Goal: Navigation & Orientation: Find specific page/section

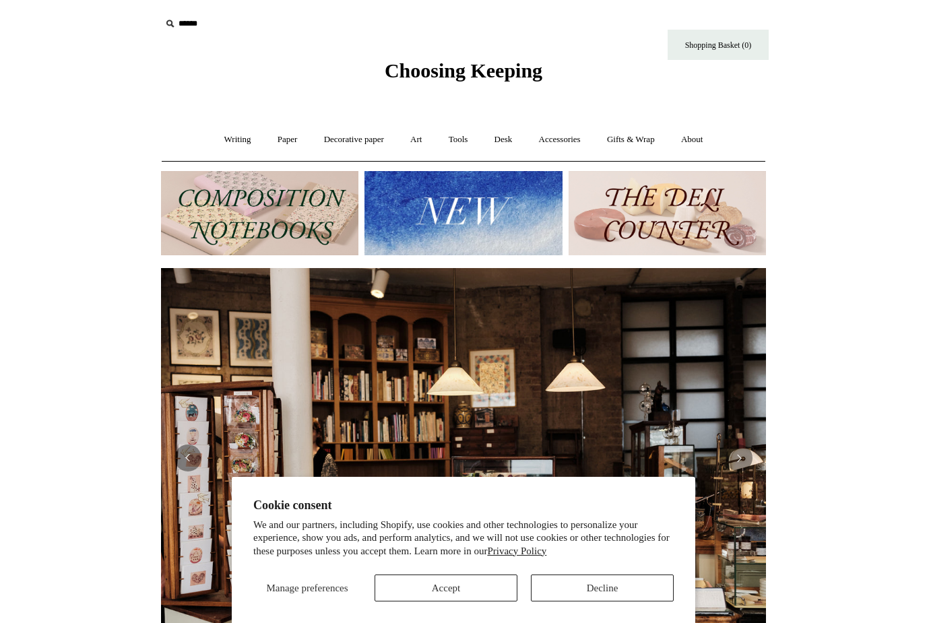
click at [504, 585] on button "Accept" at bounding box center [446, 588] width 143 height 27
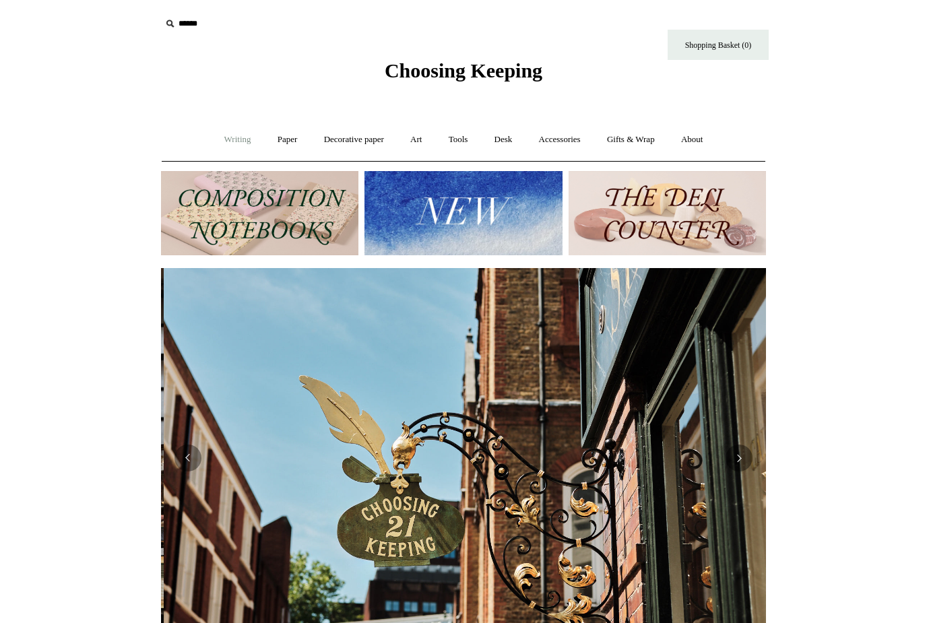
scroll to position [0, 605]
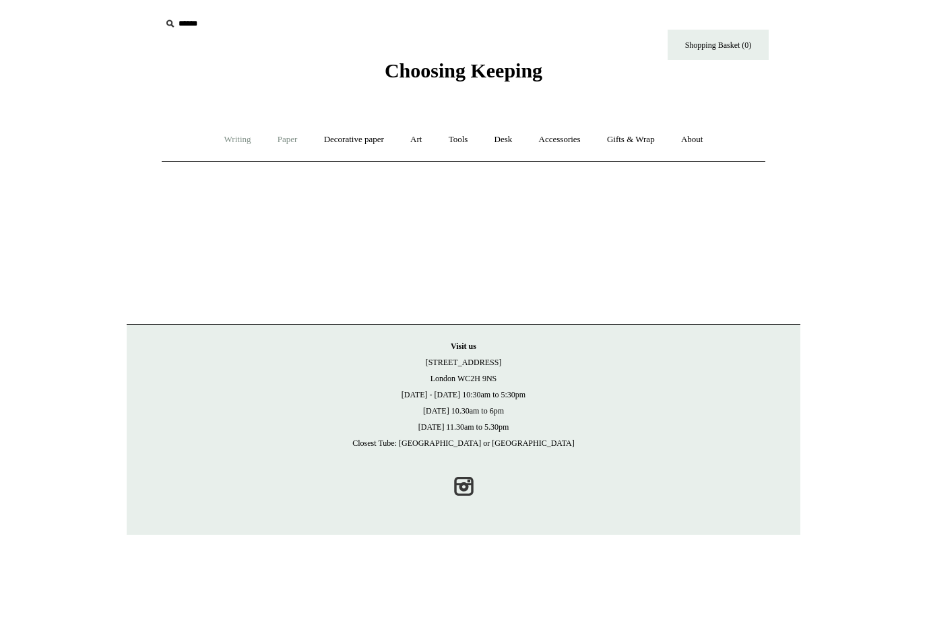
click at [276, 137] on link "Paper +" at bounding box center [288, 140] width 44 height 36
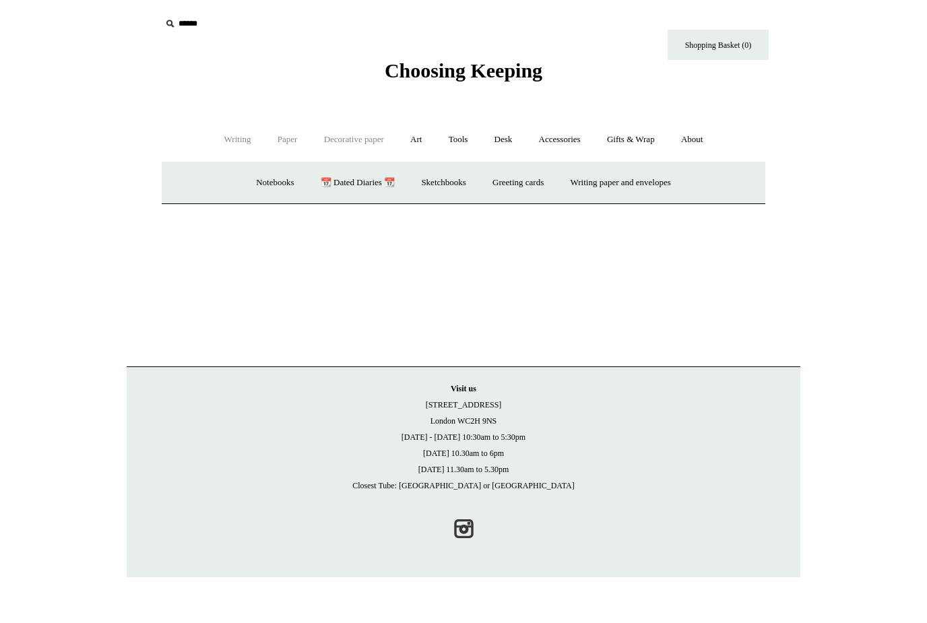
click at [344, 137] on link "Decorative paper +" at bounding box center [354, 140] width 84 height 36
click at [580, 184] on link "Japanese" at bounding box center [567, 183] width 55 height 36
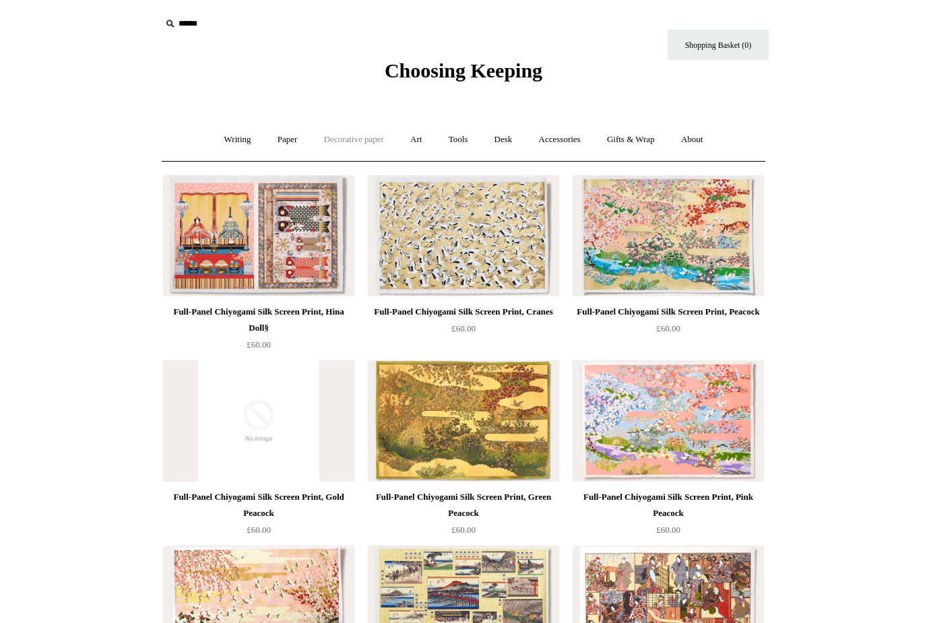
click at [358, 139] on link "Decorative paper +" at bounding box center [354, 140] width 84 height 36
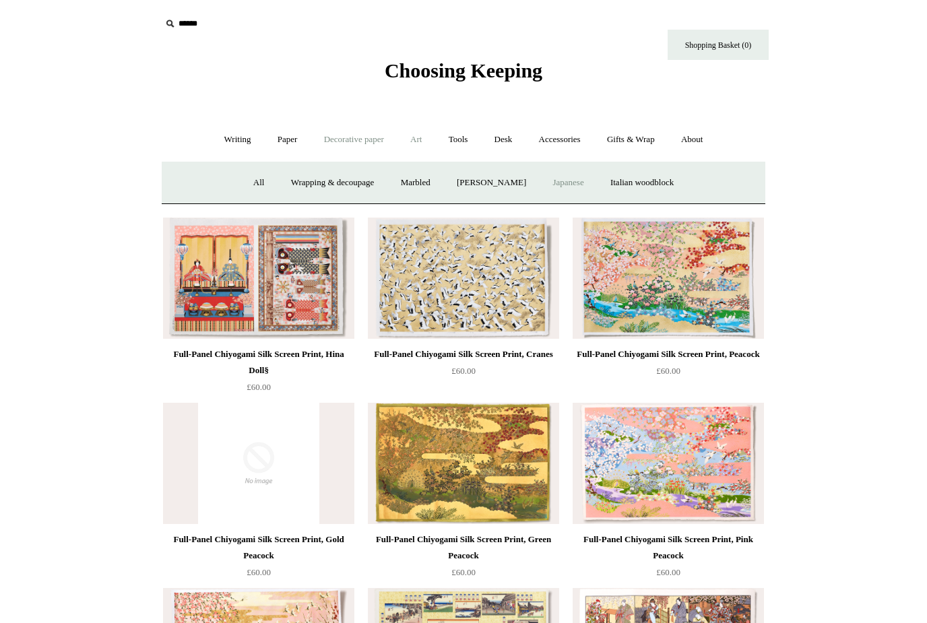
click at [419, 142] on link "Art +" at bounding box center [416, 140] width 36 height 36
click at [477, 138] on link "Tools +" at bounding box center [459, 140] width 44 height 36
click at [505, 134] on link "Desk +" at bounding box center [504, 140] width 42 height 36
click at [557, 136] on link "Accessories +" at bounding box center [560, 140] width 66 height 36
click at [644, 133] on link "Gifts & Wrap +" at bounding box center [631, 140] width 72 height 36
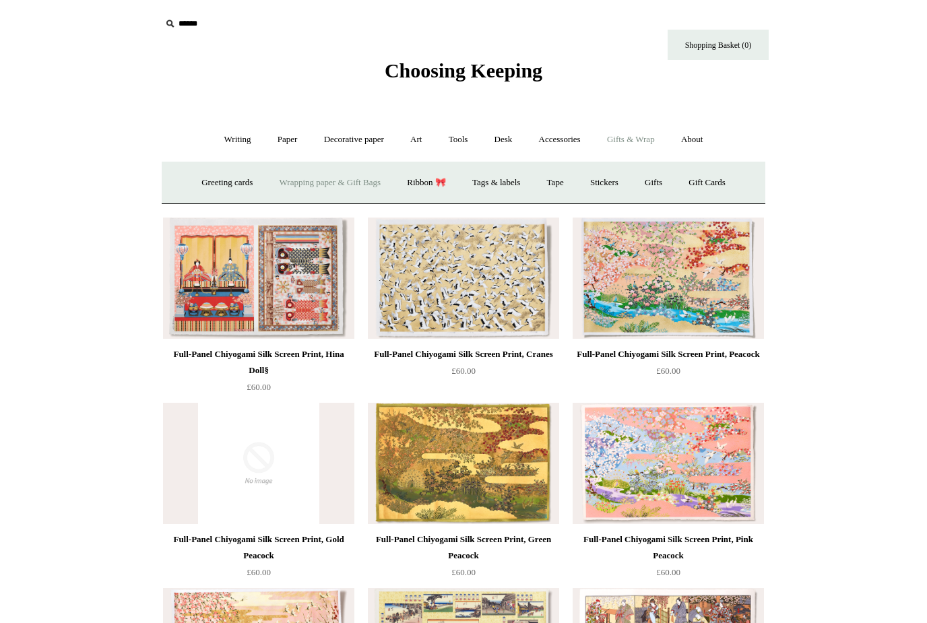
click at [299, 189] on link "Wrapping paper & Gift Bags" at bounding box center [330, 183] width 125 height 36
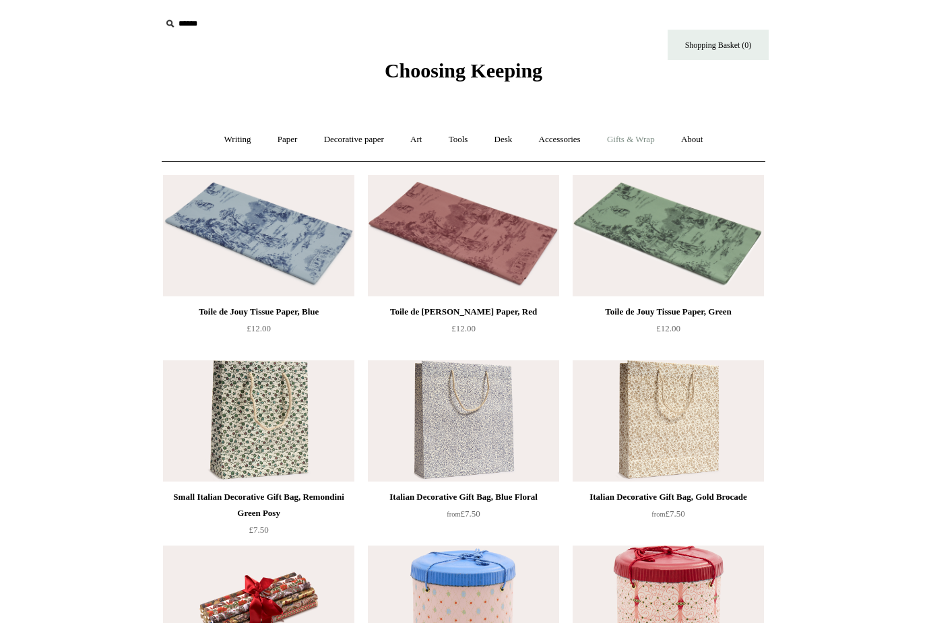
drag, startPoint x: 652, startPoint y: 134, endPoint x: 640, endPoint y: 133, distance: 12.2
click at [652, 134] on link "Gifts & Wrap +" at bounding box center [631, 140] width 72 height 36
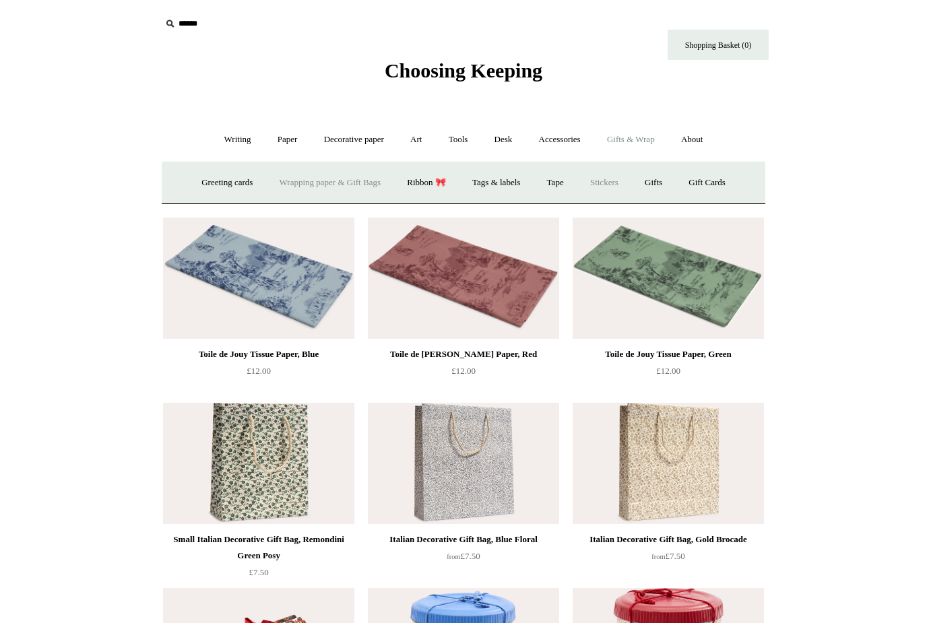
click at [603, 171] on link "Stickers" at bounding box center [604, 183] width 53 height 36
